Goal: Task Accomplishment & Management: Use online tool/utility

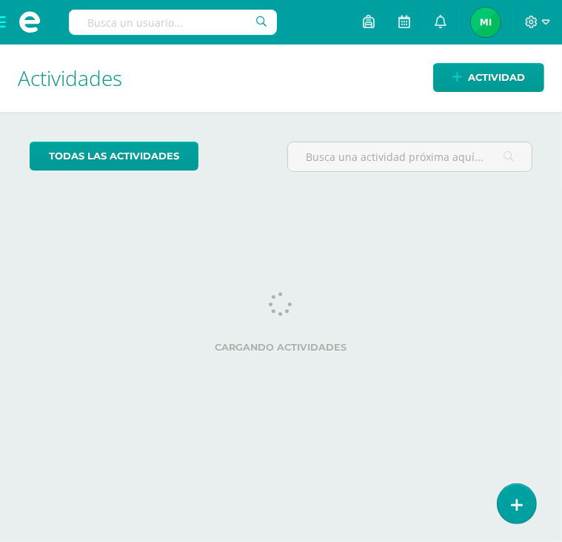
click at [1, 23] on span at bounding box center [29, 22] width 59 height 44
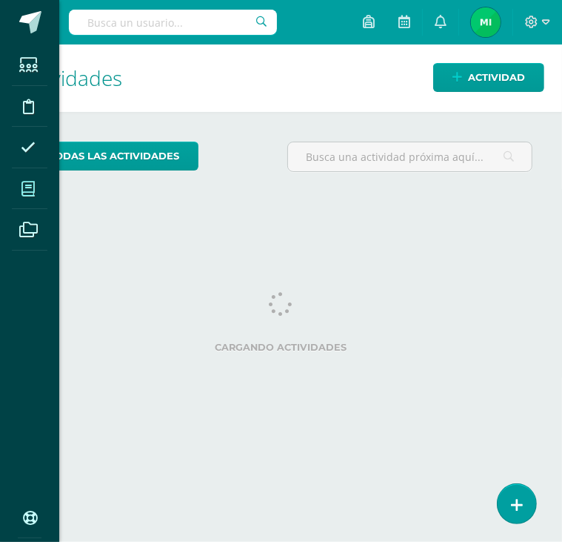
click at [27, 183] on icon at bounding box center [27, 189] width 13 height 15
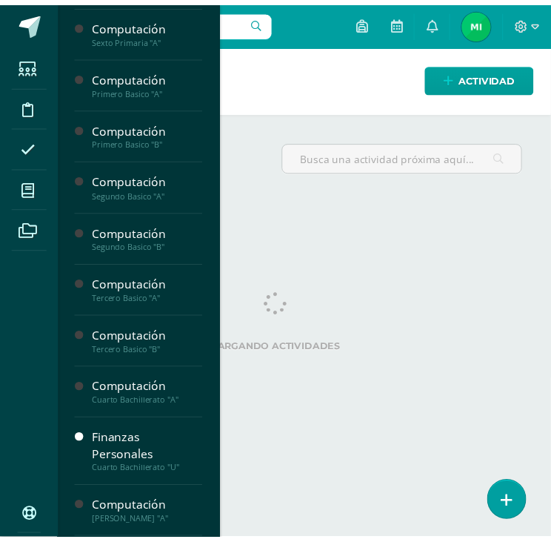
scroll to position [774, 0]
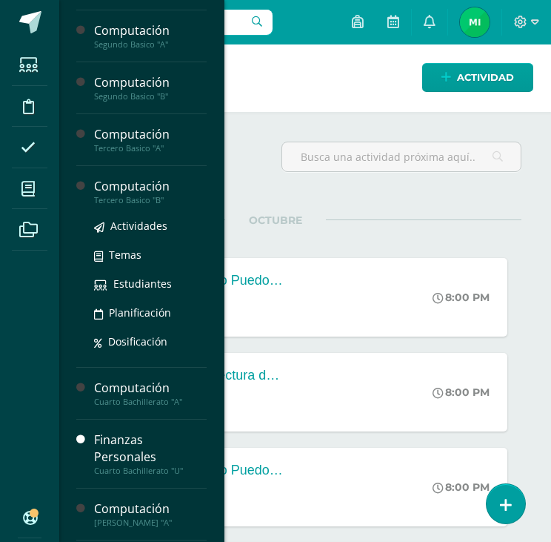
click at [145, 196] on div "Tercero Basico "B"" at bounding box center [150, 200] width 113 height 10
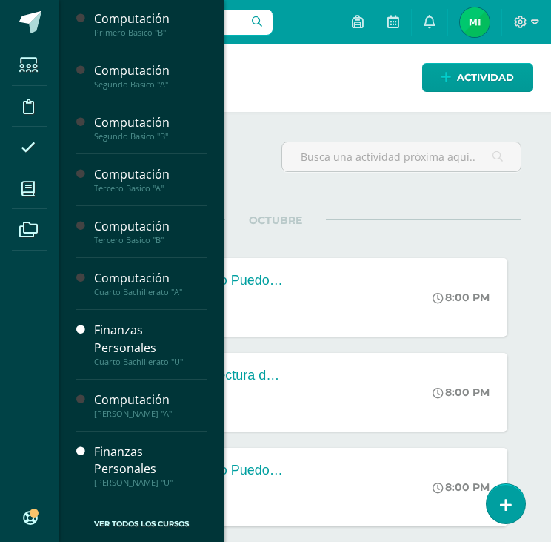
scroll to position [731, 0]
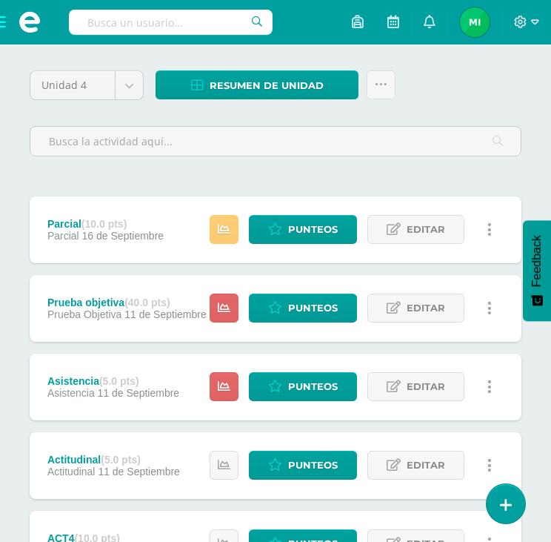
scroll to position [147, 0]
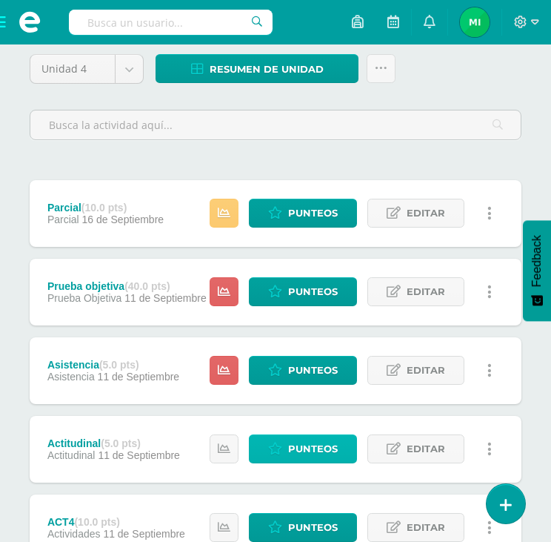
click at [329, 445] on span "Punteos" at bounding box center [313, 448] width 50 height 27
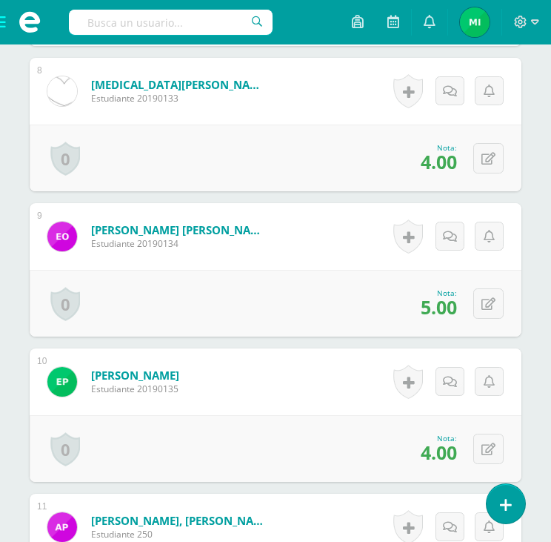
scroll to position [1520, 0]
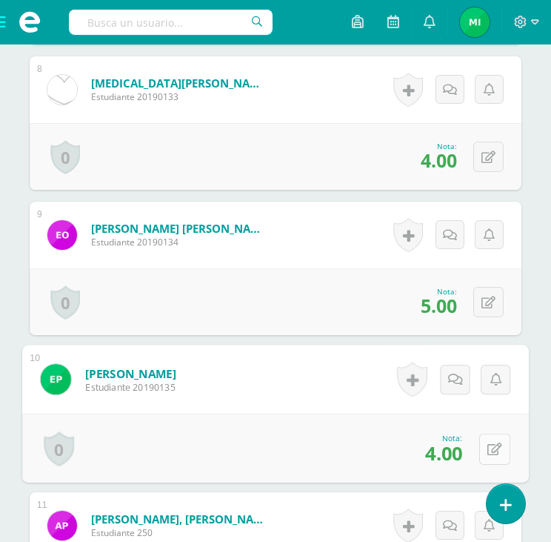
click at [489, 442] on icon at bounding box center [495, 448] width 15 height 13
type input "4"
type input "2"
click at [443, 450] on link at bounding box center [456, 454] width 30 height 30
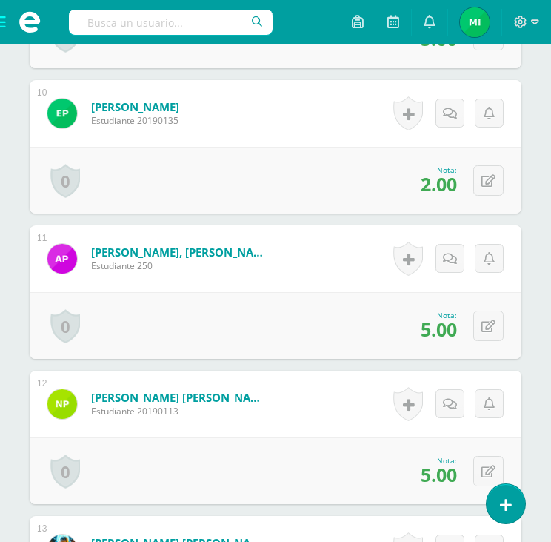
scroll to position [1790, 0]
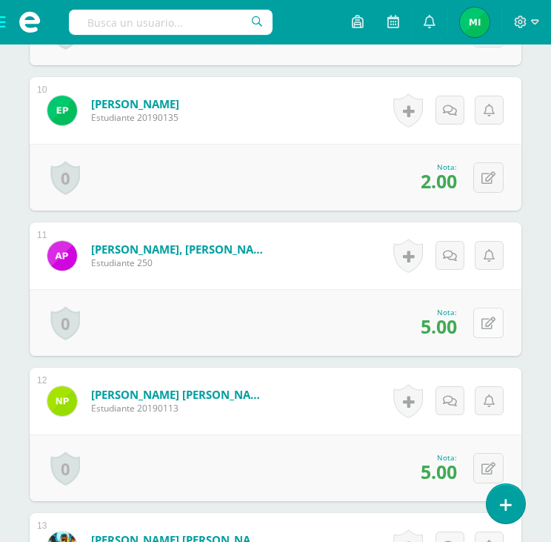
click at [488, 325] on icon at bounding box center [489, 323] width 14 height 13
click at [504, 323] on link at bounding box center [489, 322] width 29 height 29
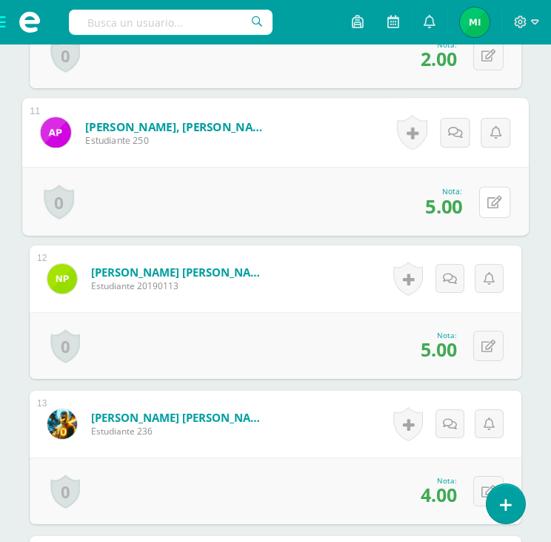
scroll to position [1913, 0]
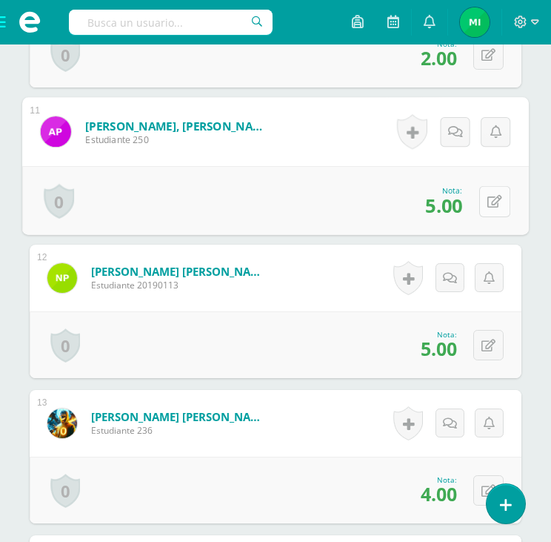
click at [492, 195] on icon at bounding box center [495, 201] width 15 height 13
type input "3"
click at [460, 207] on icon at bounding box center [455, 205] width 13 height 13
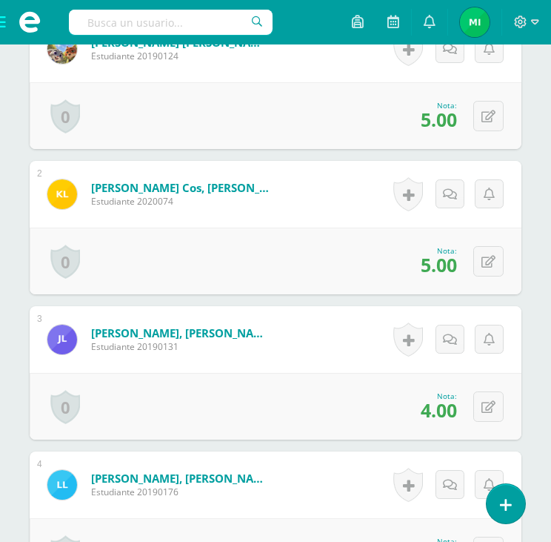
scroll to position [551, 0]
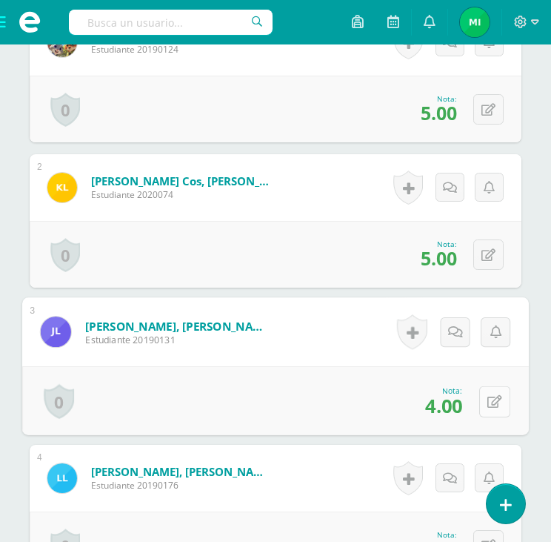
click at [499, 399] on button at bounding box center [494, 400] width 31 height 31
type input "2"
click at [462, 405] on link at bounding box center [456, 406] width 30 height 30
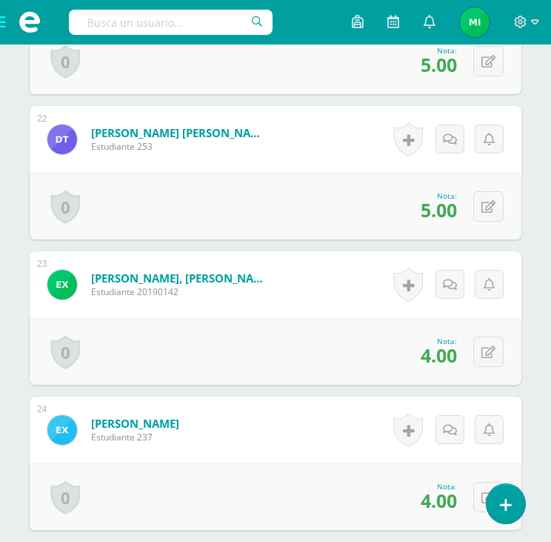
scroll to position [3501, 0]
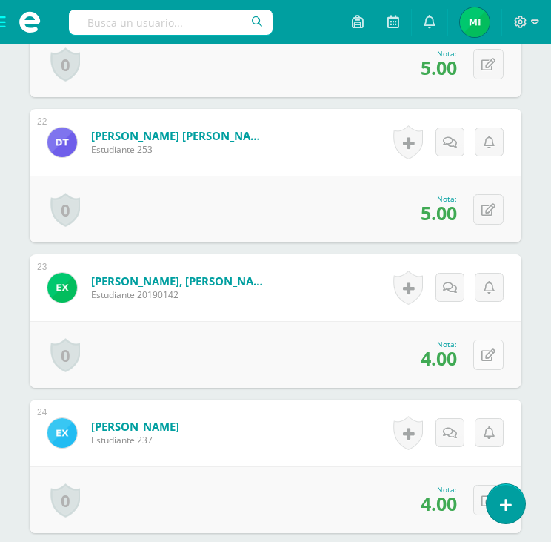
click at [494, 351] on icon at bounding box center [489, 355] width 14 height 13
type input "2"
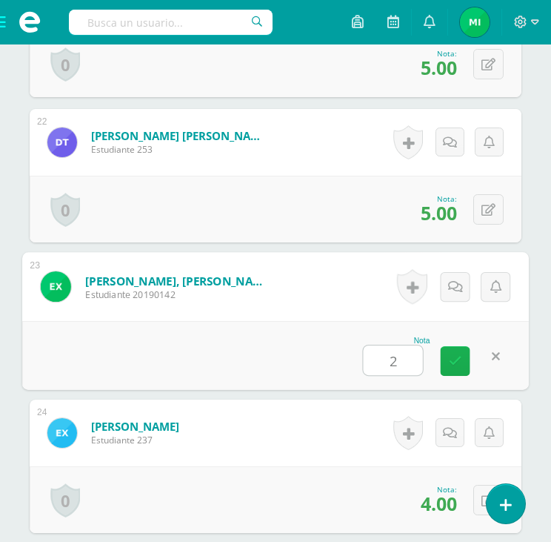
click at [461, 350] on link at bounding box center [456, 361] width 30 height 30
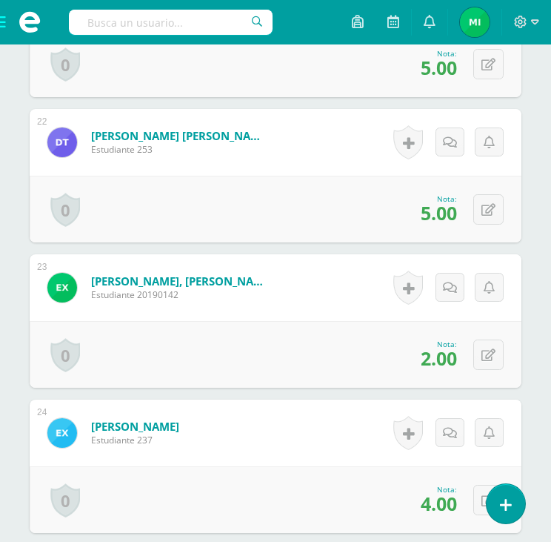
scroll to position [3661, 0]
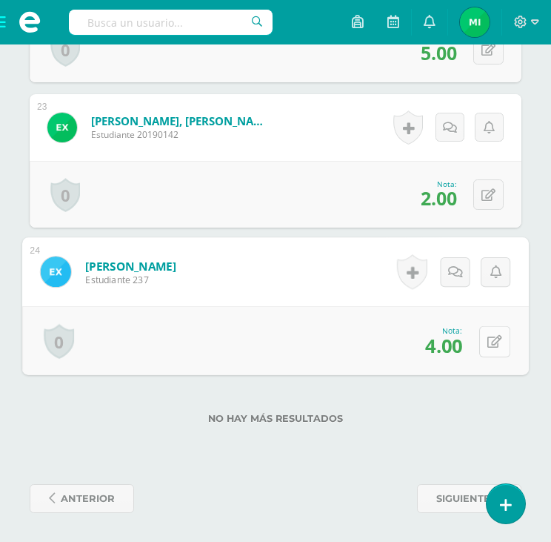
click at [487, 337] on button at bounding box center [494, 340] width 31 height 31
type input "3"
click at [463, 336] on link at bounding box center [456, 346] width 30 height 30
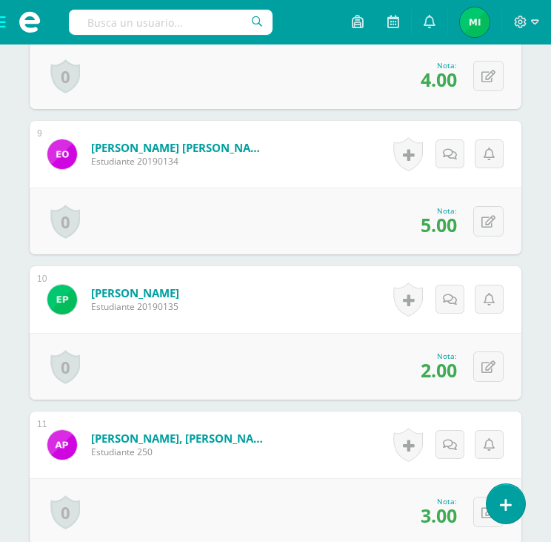
scroll to position [1605, 0]
